Goal: Task Accomplishment & Management: Use online tool/utility

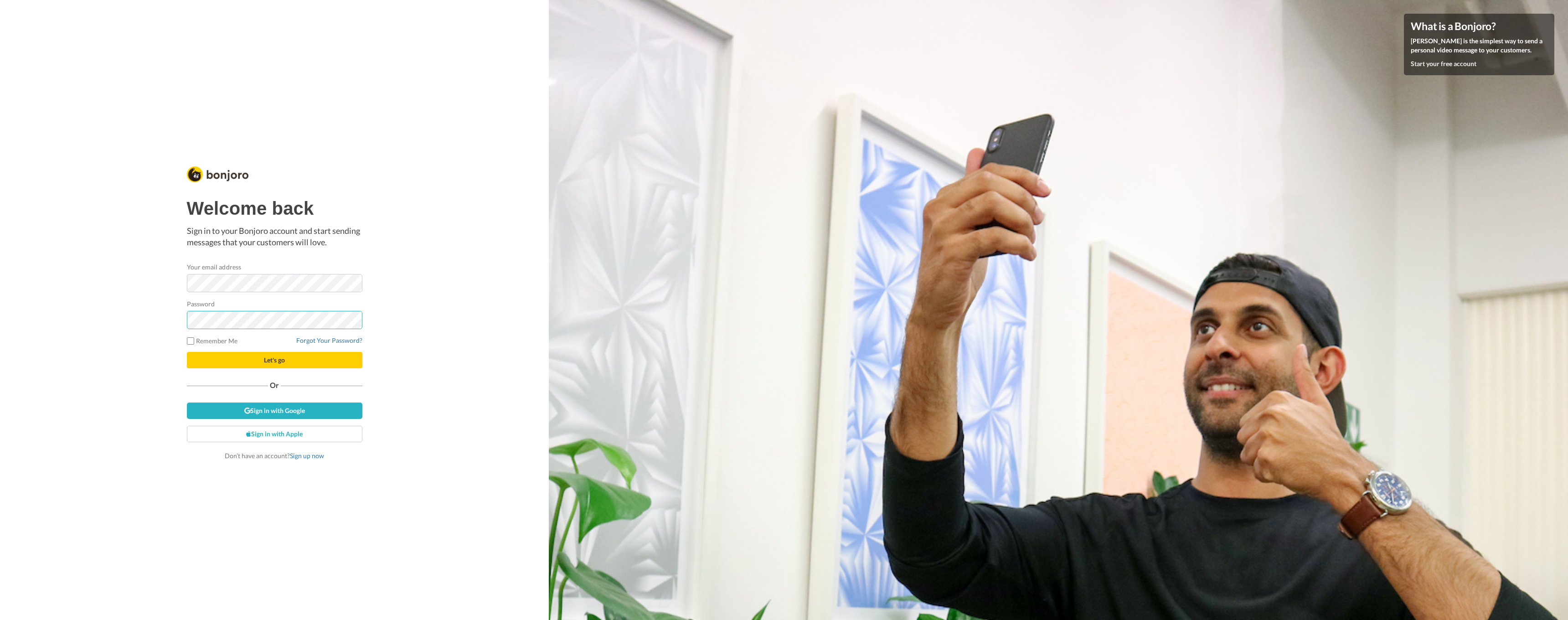
click at [274, 360] on button "Let's go" at bounding box center [274, 360] width 175 height 17
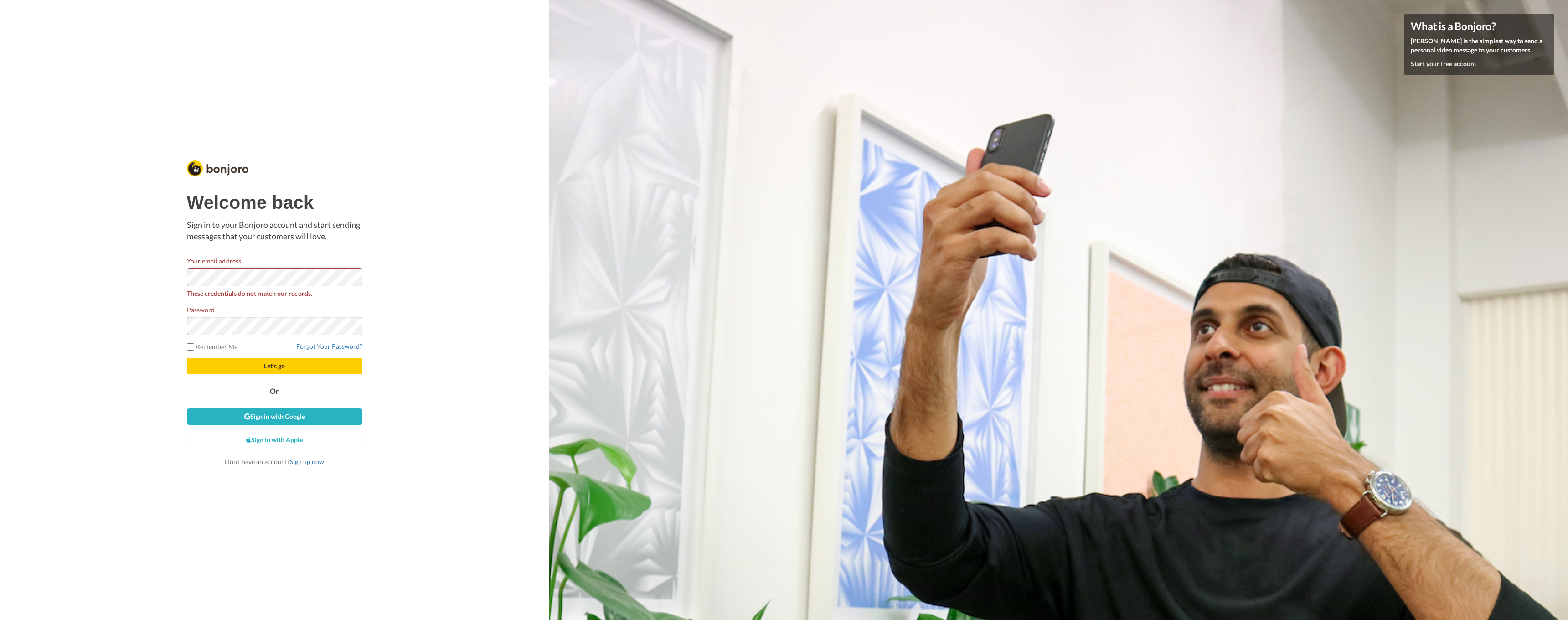
click at [51, 293] on div "Welcome back Sign in to your Bonjoro account and start sending messages that yo…" at bounding box center [274, 310] width 549 height 620
click at [279, 412] on link "Sign in with Google" at bounding box center [274, 416] width 175 height 17
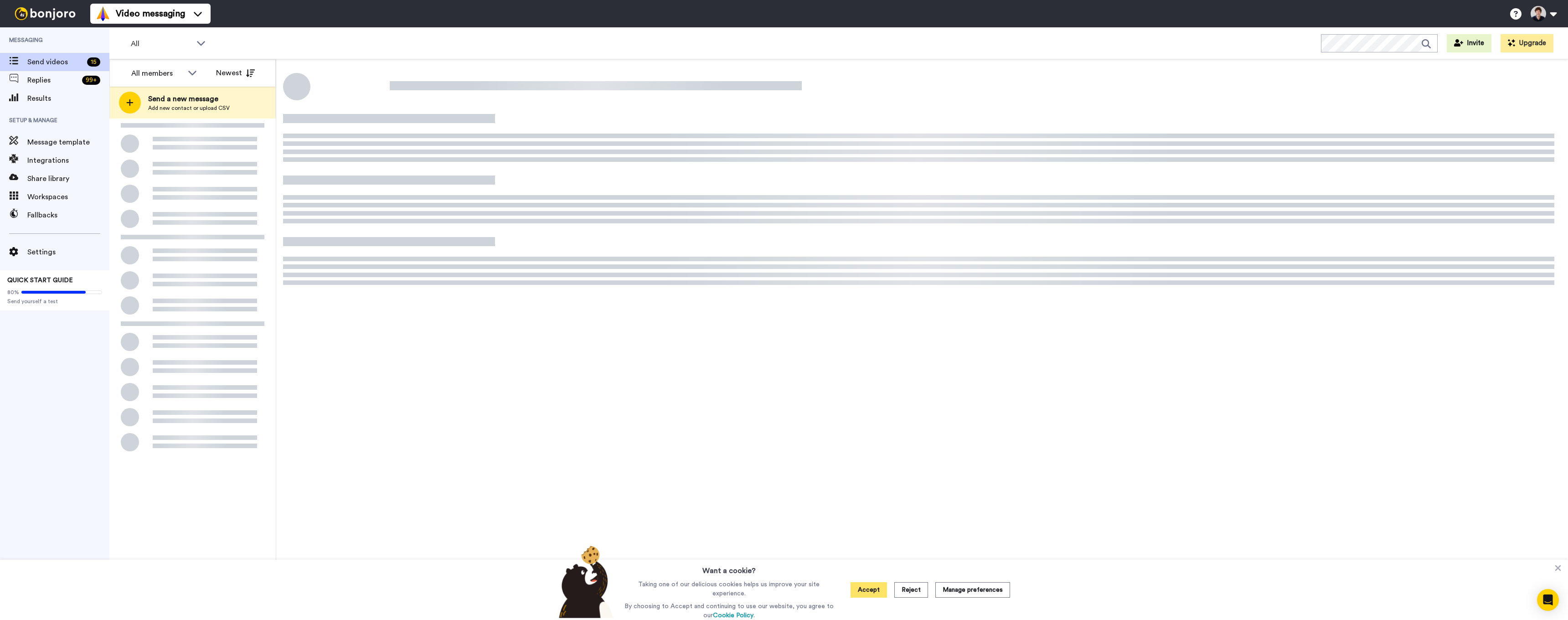
click at [860, 587] on button "Accept" at bounding box center [869, 589] width 36 height 15
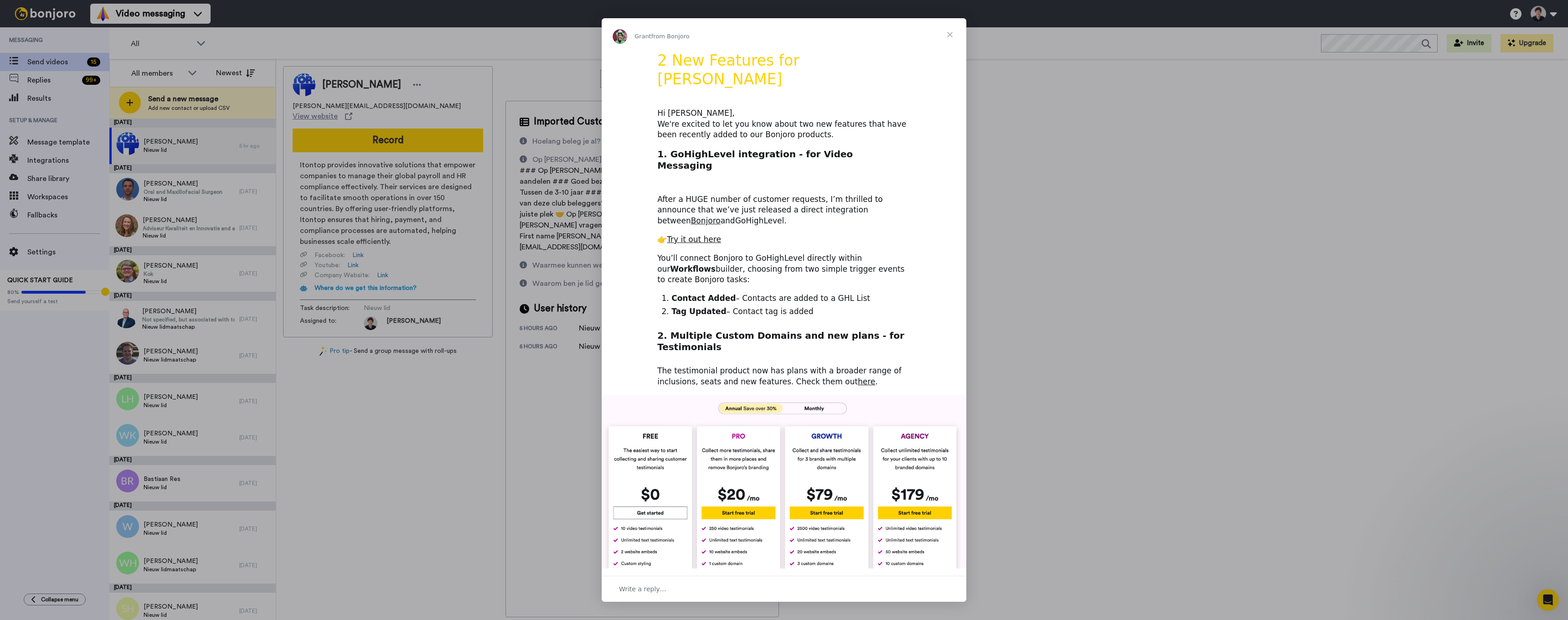
click at [736, 216] on link "GoHighLevel" at bounding box center [760, 220] width 49 height 9
click at [685, 235] on link "Try it out here" at bounding box center [694, 239] width 55 height 9
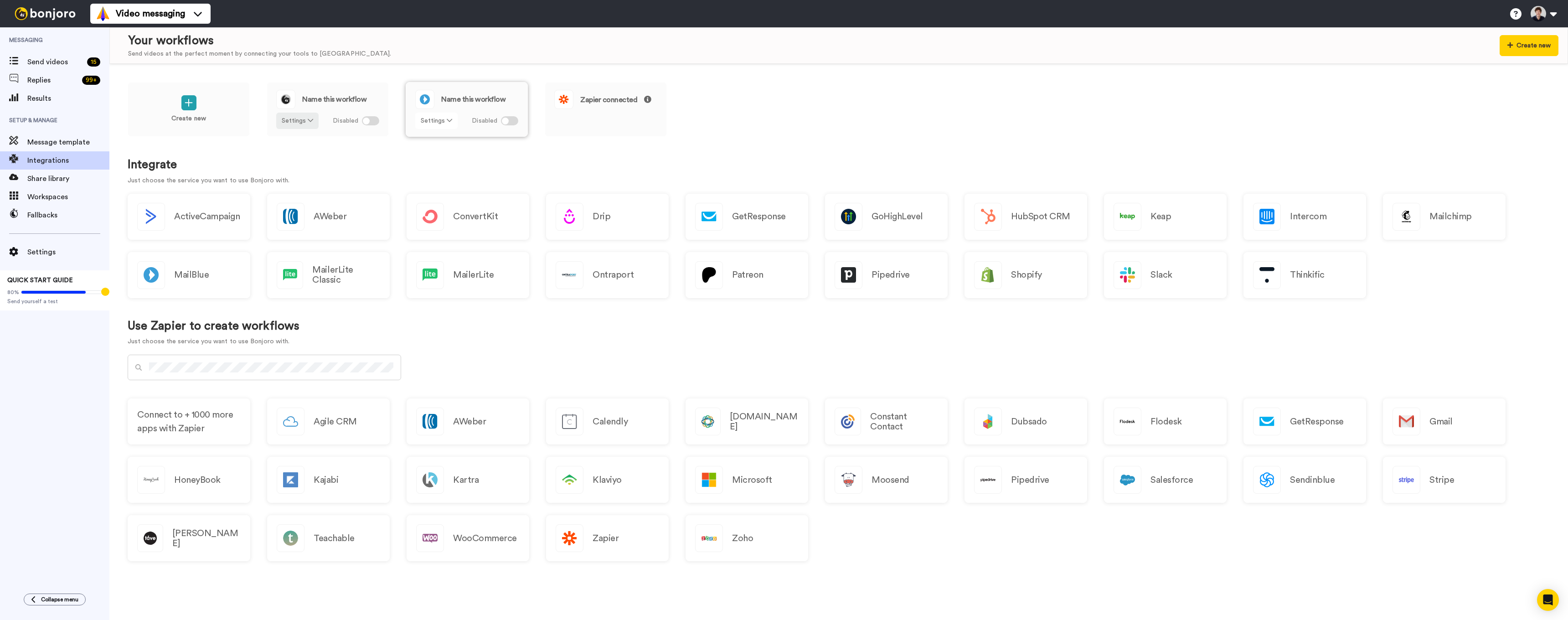
click at [444, 119] on button "Settings" at bounding box center [437, 121] width 42 height 17
click at [712, 163] on h1 "Integrate" at bounding box center [838, 164] width 1422 height 13
